Goal: Information Seeking & Learning: Learn about a topic

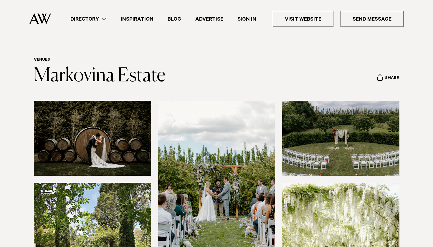
scroll to position [5, 0]
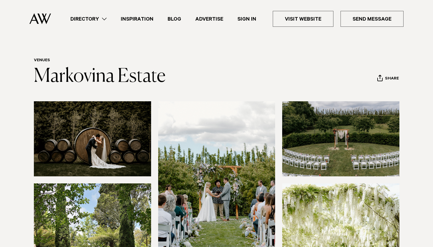
click at [125, 144] on img at bounding box center [92, 138] width 117 height 75
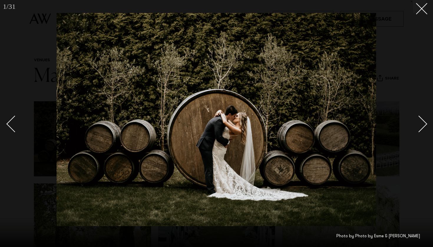
click at [423, 126] on div "Next slide" at bounding box center [418, 123] width 17 height 17
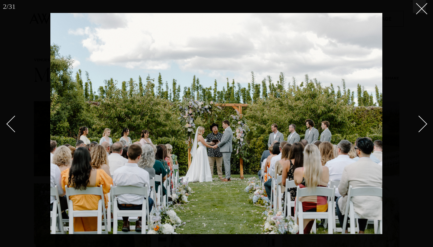
click at [423, 126] on div "Next slide" at bounding box center [418, 123] width 17 height 17
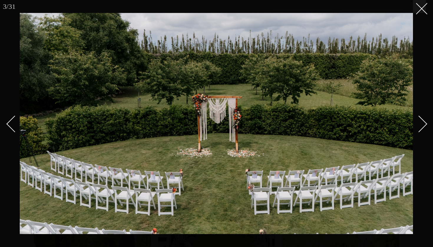
click at [423, 126] on div "Next slide" at bounding box center [418, 123] width 17 height 17
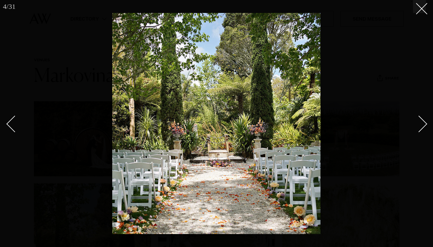
click at [423, 126] on div "Next slide" at bounding box center [418, 123] width 17 height 17
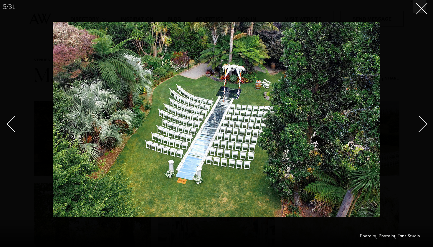
click at [423, 126] on div "Next slide" at bounding box center [418, 123] width 17 height 17
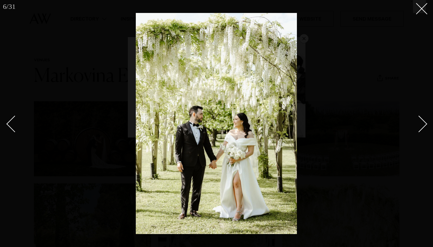
click at [423, 126] on div "Next slide" at bounding box center [418, 123] width 17 height 17
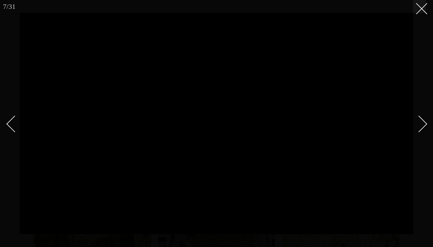
click at [421, 126] on div "Next slide" at bounding box center [418, 123] width 17 height 17
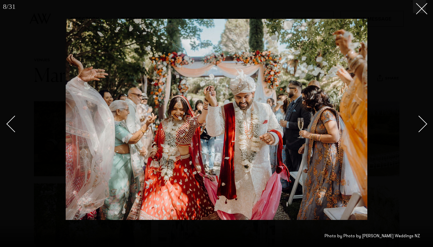
click at [421, 126] on div "Next slide" at bounding box center [418, 123] width 17 height 17
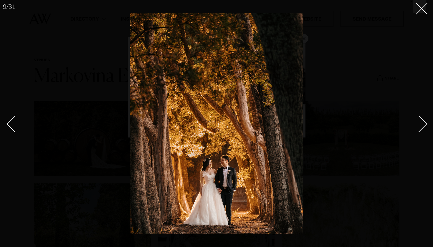
click at [421, 126] on div "Next slide" at bounding box center [418, 123] width 17 height 17
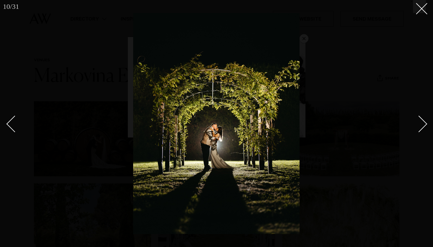
click at [421, 126] on div "Next slide" at bounding box center [418, 123] width 17 height 17
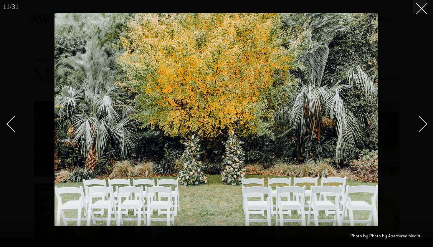
click at [421, 126] on div "Next slide" at bounding box center [418, 123] width 17 height 17
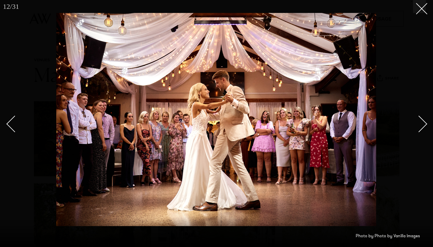
click at [421, 126] on div "Next slide" at bounding box center [418, 123] width 17 height 17
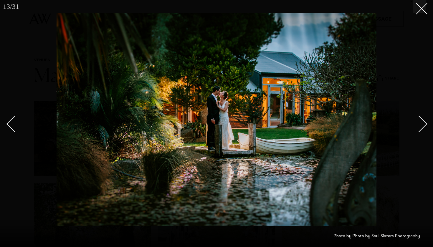
click at [421, 126] on div "Next slide" at bounding box center [418, 123] width 17 height 17
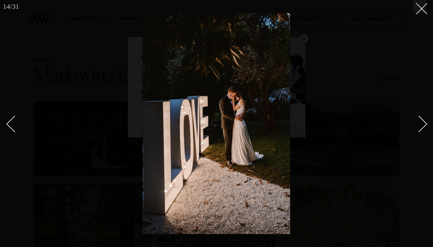
click at [421, 126] on div "Next slide" at bounding box center [418, 123] width 17 height 17
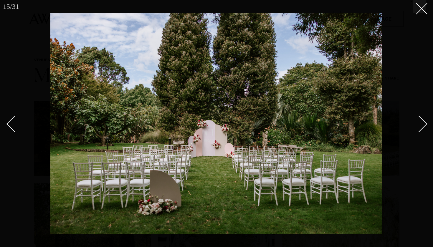
click at [421, 126] on div "Next slide" at bounding box center [418, 123] width 17 height 17
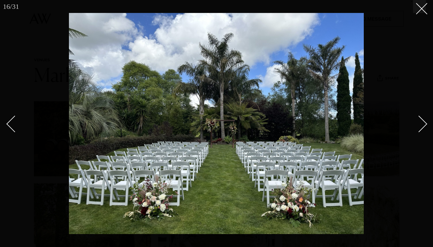
click at [421, 126] on div "Next slide" at bounding box center [418, 123] width 17 height 17
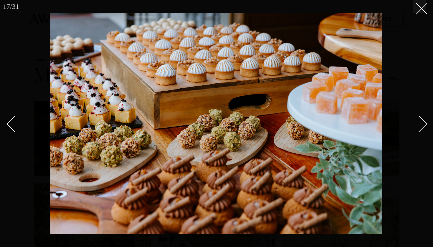
click at [421, 126] on div "Next slide" at bounding box center [418, 123] width 17 height 17
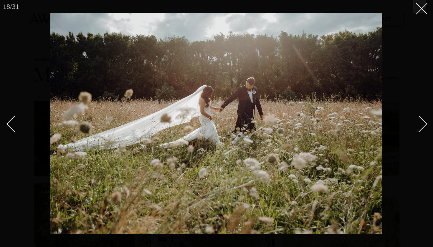
click at [421, 126] on div "Next slide" at bounding box center [418, 123] width 17 height 17
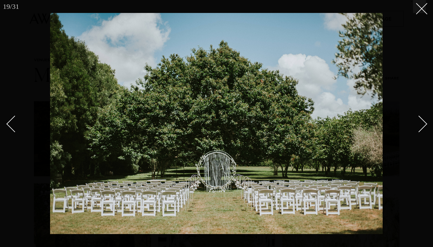
click at [421, 126] on div "Next slide" at bounding box center [418, 123] width 17 height 17
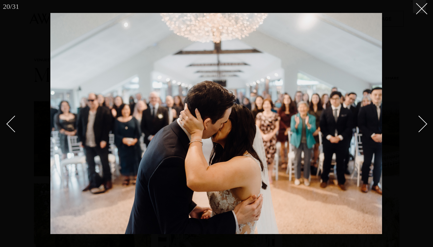
click at [421, 126] on div "Next slide" at bounding box center [418, 123] width 17 height 17
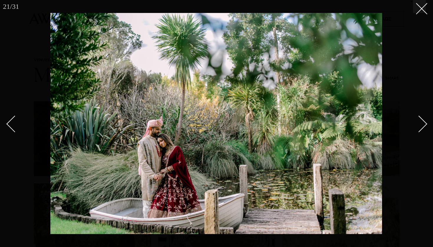
click at [421, 126] on div "Next slide" at bounding box center [418, 123] width 17 height 17
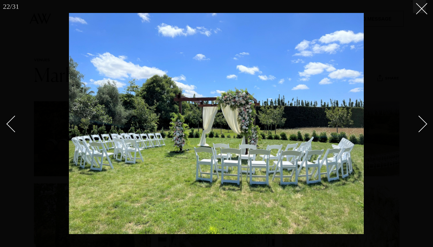
click at [421, 126] on div "Next slide" at bounding box center [418, 123] width 17 height 17
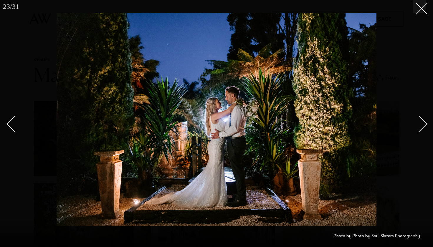
click at [421, 126] on div "Next slide" at bounding box center [418, 123] width 17 height 17
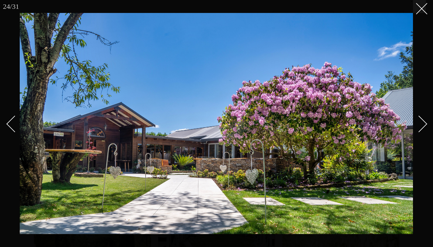
click at [421, 126] on div "Next slide" at bounding box center [418, 123] width 17 height 17
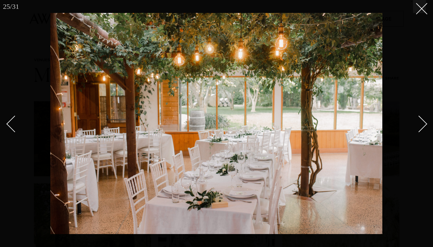
click at [421, 126] on div "Next slide" at bounding box center [418, 123] width 17 height 17
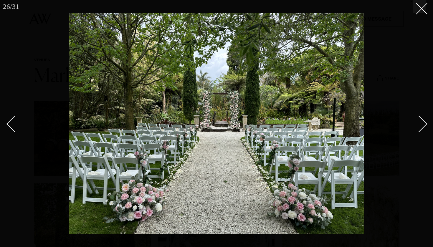
click at [421, 126] on div "Next slide" at bounding box center [418, 123] width 17 height 17
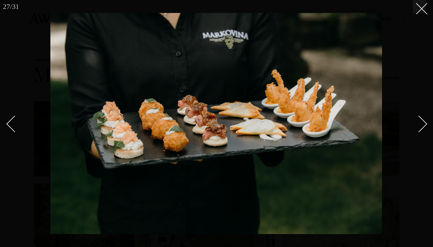
click at [421, 126] on div "Next slide" at bounding box center [418, 123] width 17 height 17
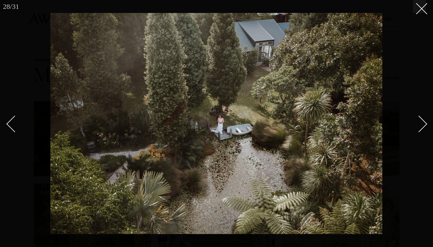
click at [421, 126] on div "Next slide" at bounding box center [418, 123] width 17 height 17
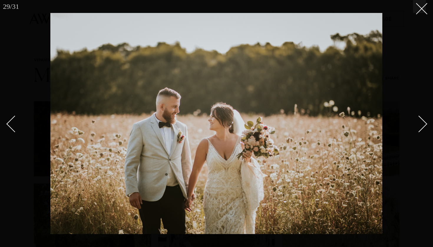
click at [421, 125] on div "Next slide" at bounding box center [418, 123] width 17 height 17
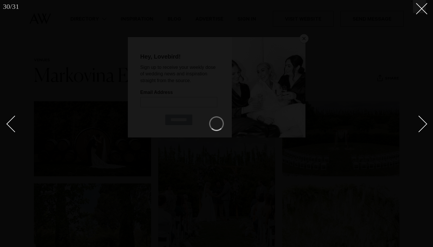
click at [421, 125] on div "Next slide" at bounding box center [418, 123] width 17 height 17
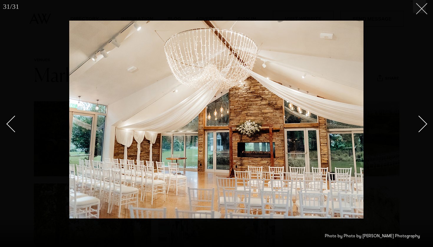
click at [422, 11] on button at bounding box center [419, 6] width 13 height 13
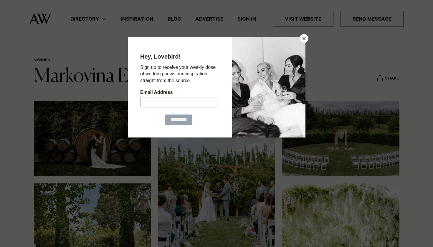
click at [302, 39] on button "Close" at bounding box center [303, 38] width 9 height 9
